Goal: Task Accomplishment & Management: Complete application form

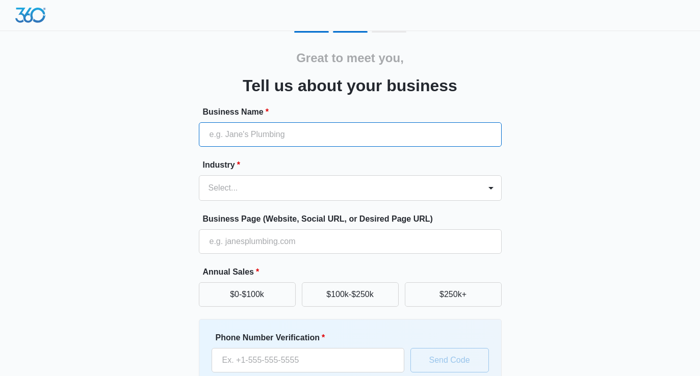
click at [317, 135] on input "Business Name *" at bounding box center [350, 134] width 303 height 24
type input "SOCCER PERFORMANCE AND SCIENCE INSTITUTE, INC"
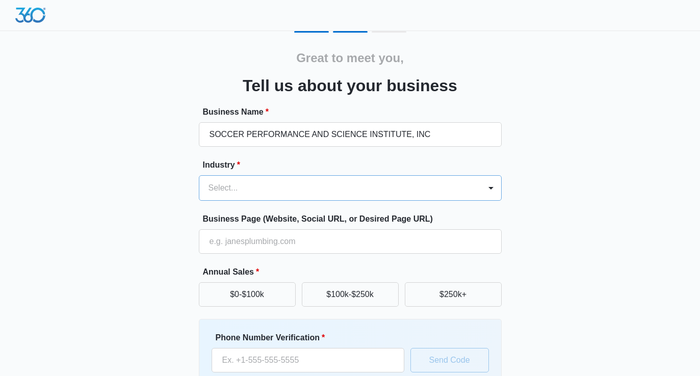
click at [318, 194] on div at bounding box center [338, 188] width 259 height 14
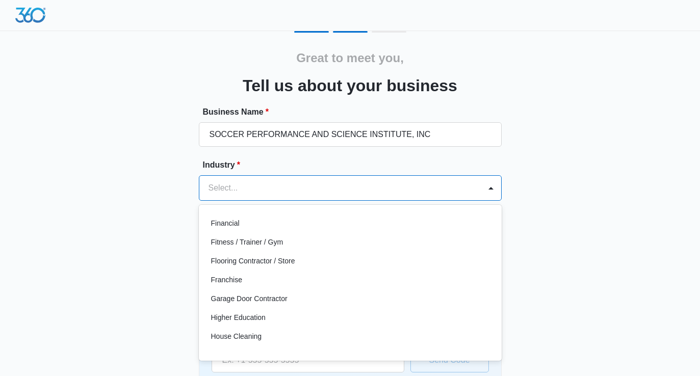
scroll to position [307, 0]
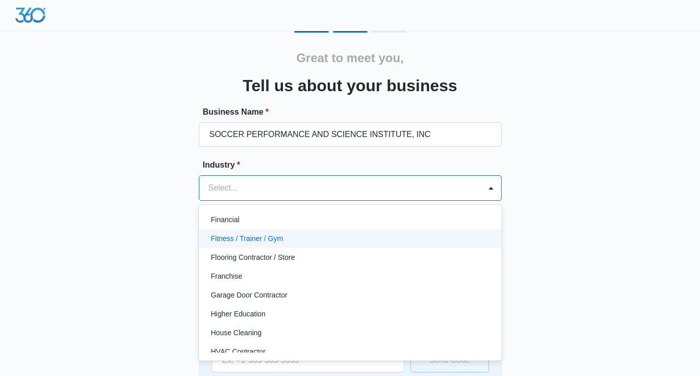
click at [265, 242] on p "Fitness / Trainer / Gym" at bounding box center [247, 239] width 72 height 11
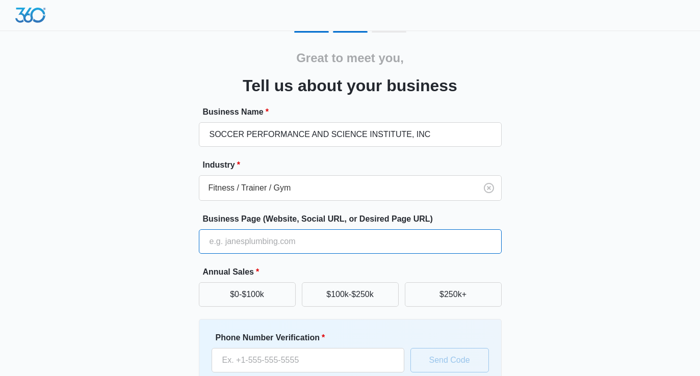
click at [265, 242] on input "Business Page (Website, Social URL, or Desired Page URL)" at bounding box center [350, 242] width 303 height 24
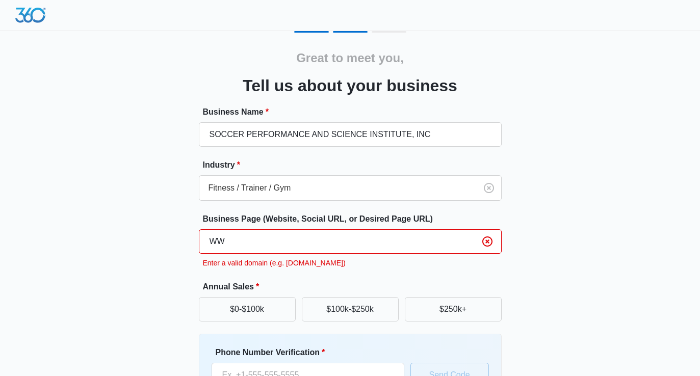
type input "W"
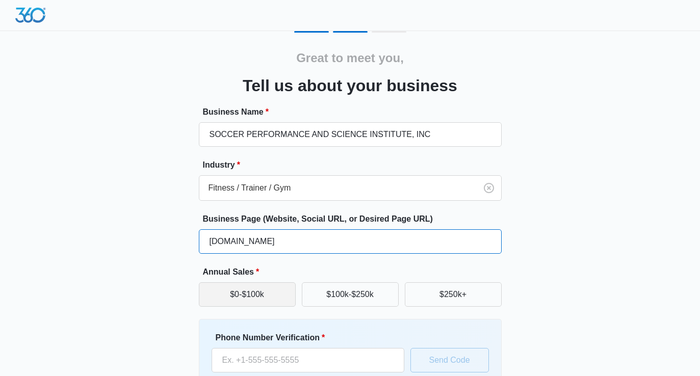
type input "SOCCERPSI.COM"
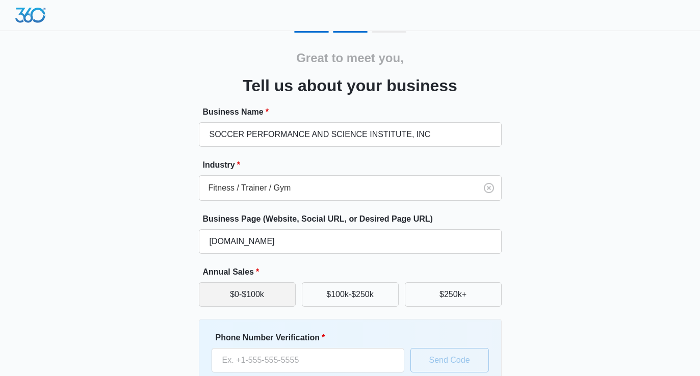
click at [261, 298] on button "$0-$100k" at bounding box center [247, 295] width 97 height 24
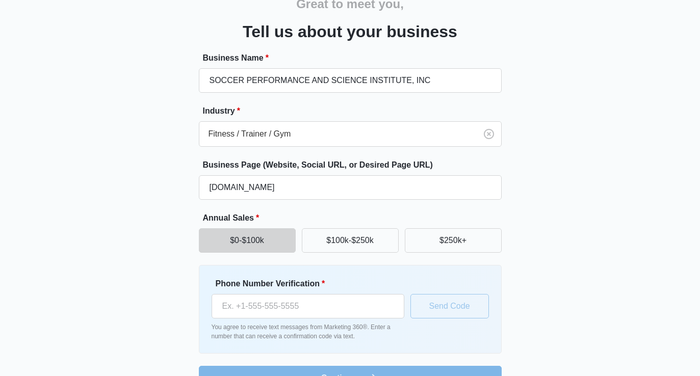
scroll to position [81, 0]
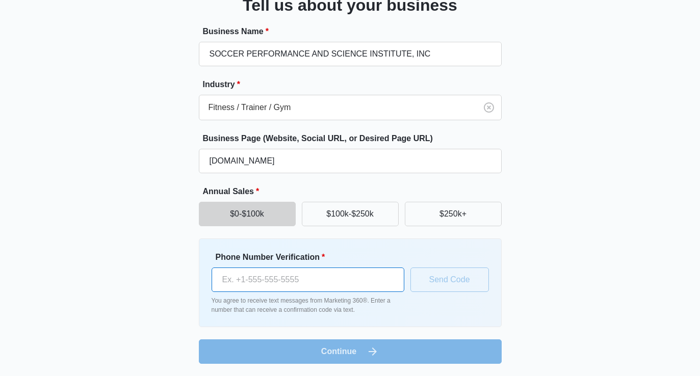
click at [275, 281] on input "Phone Number Verification *" at bounding box center [308, 280] width 193 height 24
type input "(407) 619-6347"
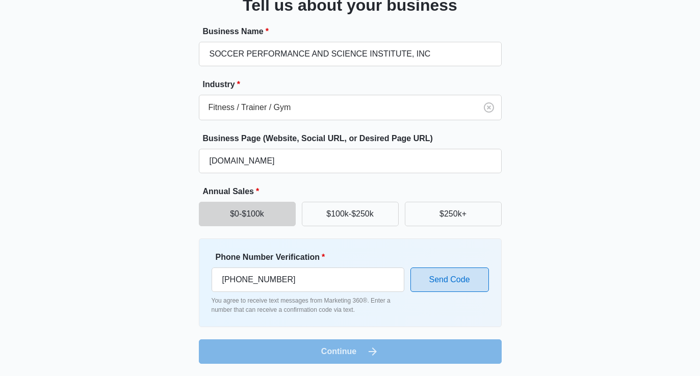
click at [449, 283] on button "Send Code" at bounding box center [450, 280] width 79 height 24
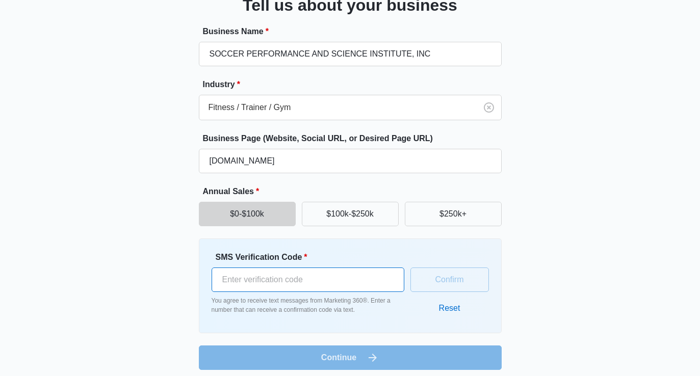
click at [301, 283] on input "SMS Verification Code *" at bounding box center [308, 280] width 193 height 24
type input "459572"
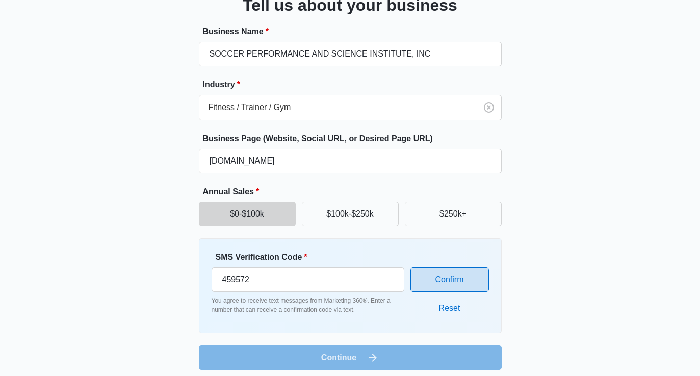
click at [444, 282] on button "Confirm" at bounding box center [450, 280] width 79 height 24
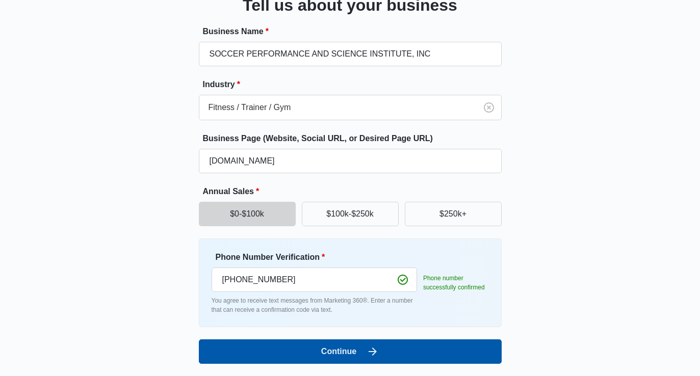
click at [335, 352] on button "Continue" at bounding box center [350, 352] width 303 height 24
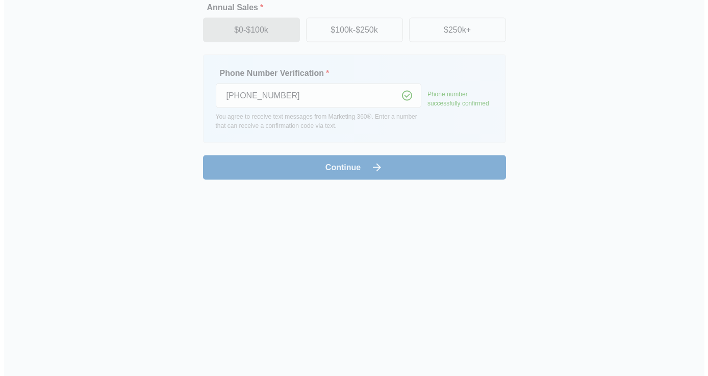
scroll to position [0, 0]
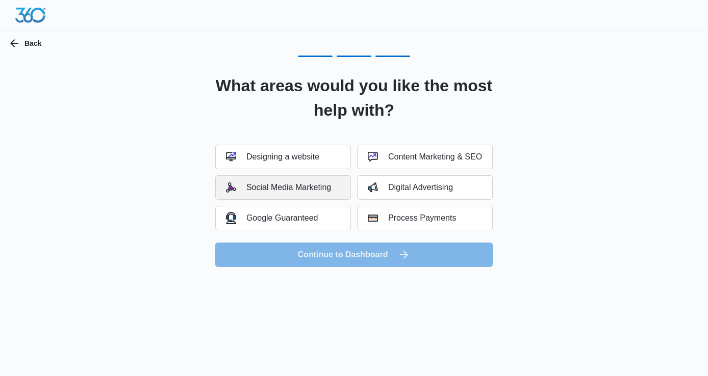
click at [296, 187] on div "Social Media Marketing" at bounding box center [278, 188] width 105 height 10
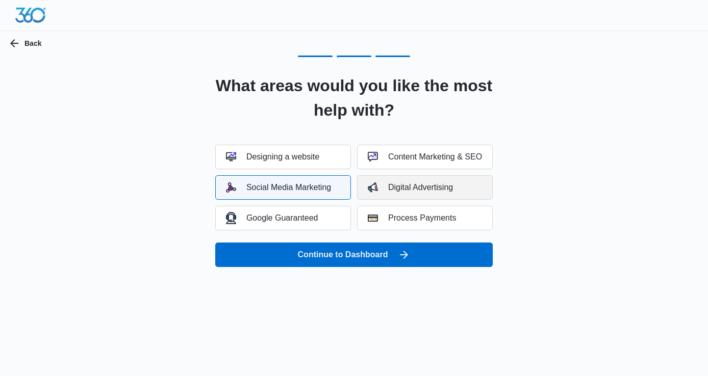
click at [396, 188] on div "Digital Advertising" at bounding box center [410, 188] width 85 height 10
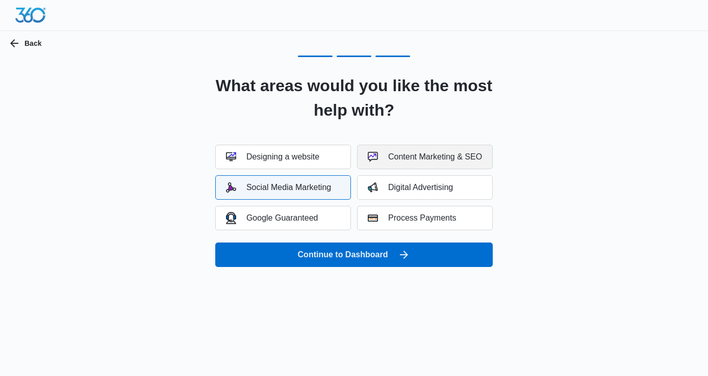
click at [416, 159] on div "Content Marketing & SEO" at bounding box center [425, 157] width 114 height 10
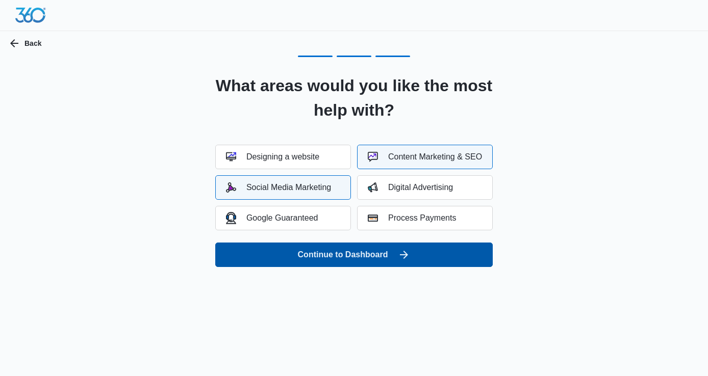
click at [350, 258] on button "Continue to Dashboard" at bounding box center [353, 255] width 277 height 24
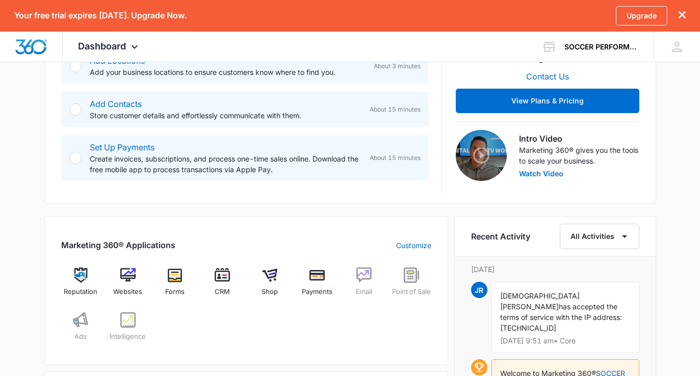
scroll to position [184, 0]
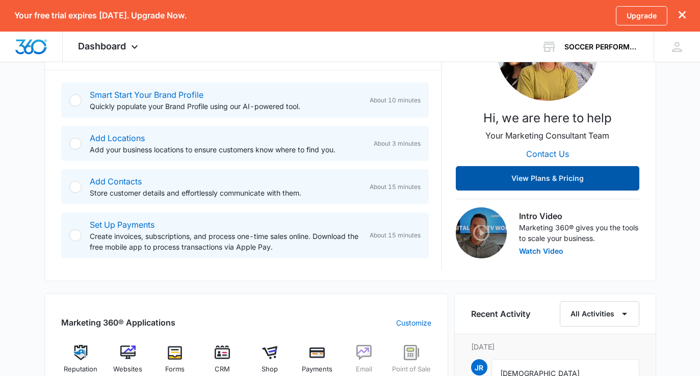
click at [547, 180] on button "View Plans & Pricing" at bounding box center [548, 178] width 184 height 24
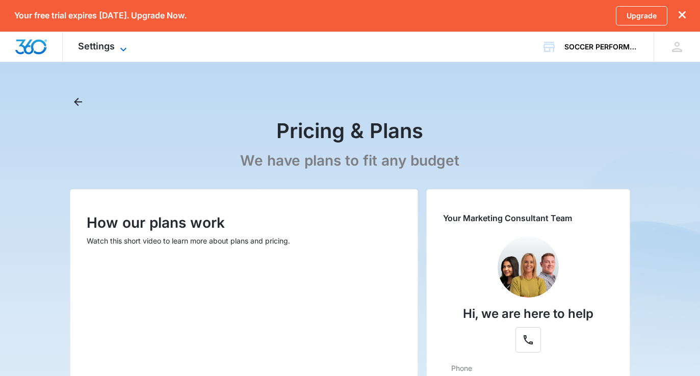
click at [122, 46] on icon at bounding box center [123, 49] width 12 height 12
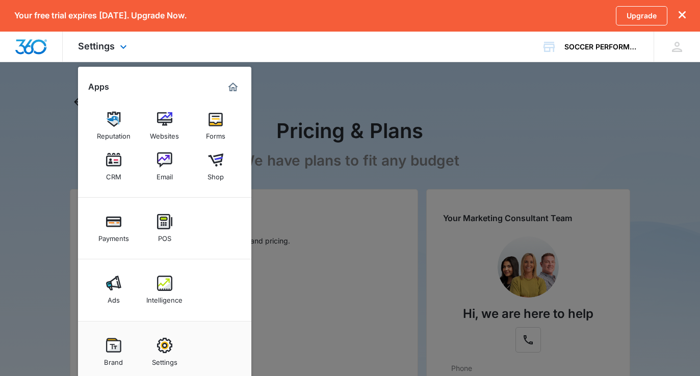
click at [361, 59] on div "Settings Apps Reputation Websites Forms CRM Email Shop Payments POS Ads Intelli…" at bounding box center [350, 47] width 700 height 31
click at [60, 121] on div at bounding box center [350, 188] width 700 height 376
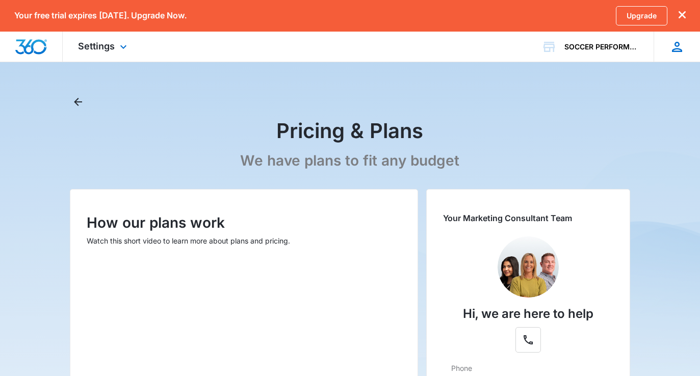
click at [676, 48] on icon at bounding box center [677, 47] width 10 height 10
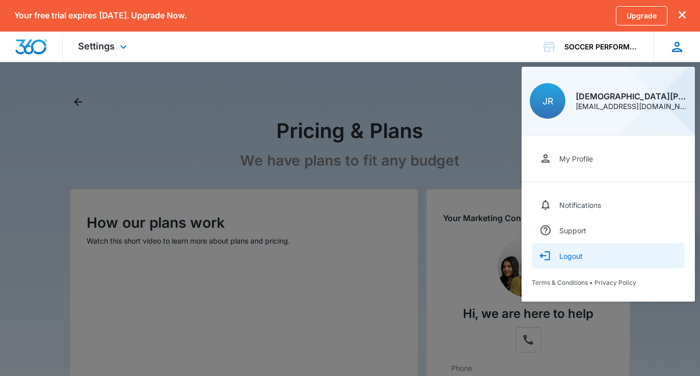
click at [572, 256] on div "Logout" at bounding box center [570, 256] width 23 height 9
